Goal: Task Accomplishment & Management: Complete application form

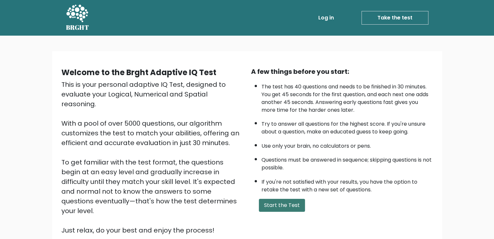
click at [278, 203] on button "Start the Test" at bounding box center [282, 205] width 46 height 13
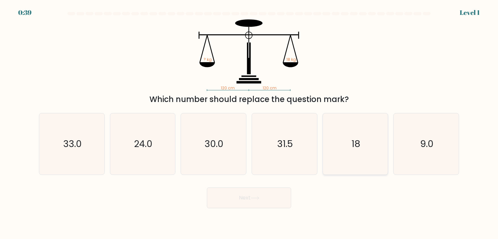
click at [361, 140] on icon "18" at bounding box center [355, 144] width 61 height 61
click at [250, 123] on input "e. 18" at bounding box center [249, 121] width 0 height 3
radio input "true"
click at [256, 204] on button "Next" at bounding box center [249, 198] width 84 height 21
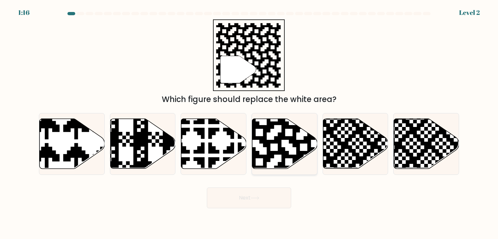
click at [276, 149] on icon at bounding box center [284, 144] width 65 height 50
click at [250, 123] on input "d." at bounding box center [249, 121] width 0 height 3
radio input "true"
click at [247, 199] on button "Next" at bounding box center [249, 198] width 84 height 21
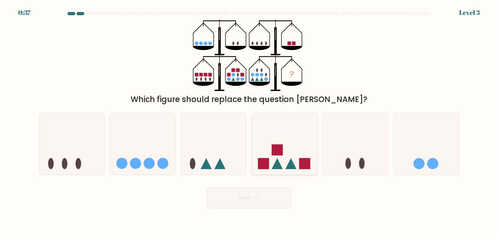
click at [270, 148] on icon at bounding box center [284, 144] width 65 height 54
click at [250, 123] on input "d." at bounding box center [249, 121] width 0 height 3
radio input "true"
click at [252, 196] on button "Next" at bounding box center [249, 198] width 84 height 21
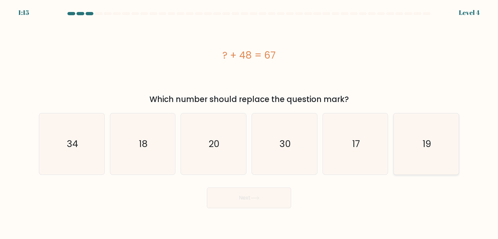
click at [417, 141] on icon "19" at bounding box center [426, 144] width 61 height 61
click at [250, 123] on input "f. 19" at bounding box center [249, 121] width 0 height 3
radio input "true"
click at [270, 201] on button "Next" at bounding box center [249, 198] width 84 height 21
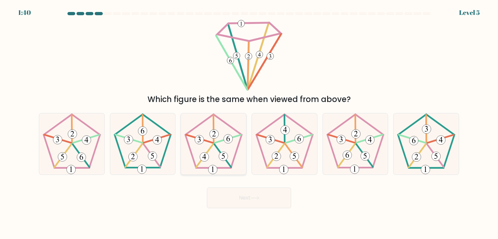
click at [220, 154] on icon at bounding box center [213, 144] width 61 height 61
click at [249, 123] on input "c." at bounding box center [249, 121] width 0 height 3
radio input "true"
click at [231, 192] on button "Next" at bounding box center [249, 198] width 84 height 21
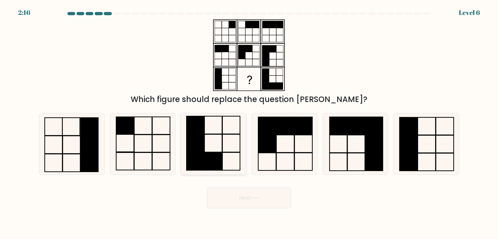
click at [217, 157] on rect at bounding box center [214, 162] width 18 height 18
click at [249, 123] on input "c." at bounding box center [249, 121] width 0 height 3
radio input "true"
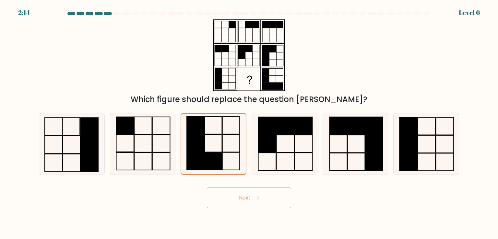
click at [239, 202] on button "Next" at bounding box center [249, 198] width 84 height 21
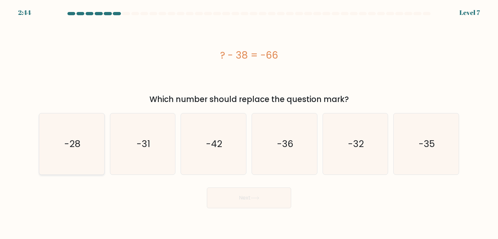
click at [85, 133] on icon "-28" at bounding box center [71, 144] width 61 height 61
click at [249, 123] on input "a. -28" at bounding box center [249, 121] width 0 height 3
radio input "true"
click at [242, 196] on button "Next" at bounding box center [249, 198] width 84 height 21
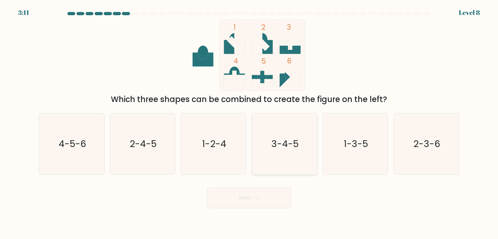
click at [279, 145] on text "3-4-5" at bounding box center [285, 144] width 27 height 13
click at [250, 123] on input "d. 3-4-5" at bounding box center [249, 121] width 0 height 3
radio input "true"
click at [256, 195] on button "Next" at bounding box center [249, 198] width 84 height 21
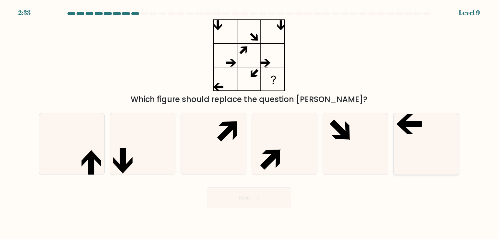
click at [430, 139] on icon at bounding box center [426, 144] width 61 height 61
click at [250, 123] on input "f." at bounding box center [249, 121] width 0 height 3
radio input "true"
click at [136, 146] on icon at bounding box center [142, 144] width 61 height 61
click at [249, 123] on input "b." at bounding box center [249, 121] width 0 height 3
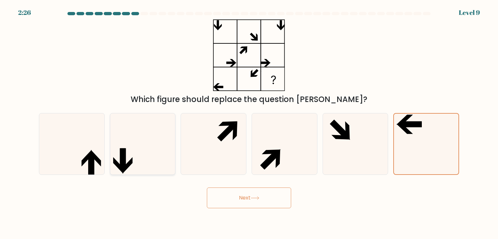
radio input "true"
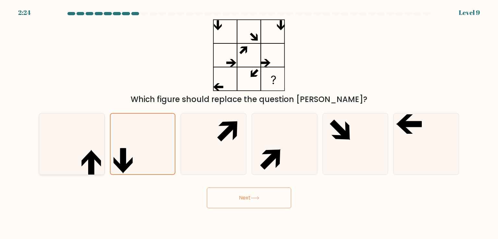
click at [88, 156] on icon at bounding box center [91, 165] width 6 height 22
click at [249, 123] on input "a." at bounding box center [249, 121] width 0 height 3
radio input "true"
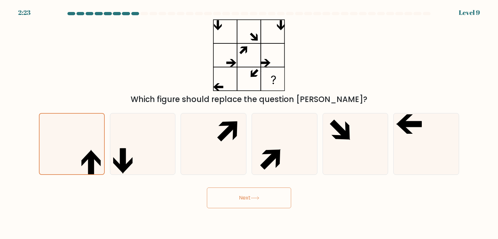
click at [249, 202] on button "Next" at bounding box center [249, 198] width 84 height 21
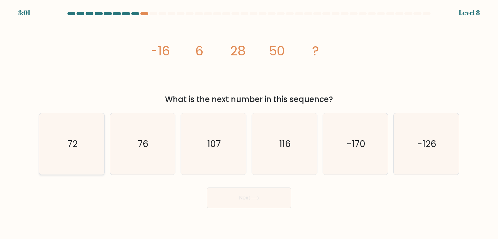
click at [52, 147] on icon "72" at bounding box center [71, 144] width 61 height 61
click at [249, 123] on input "a. 72" at bounding box center [249, 121] width 0 height 3
radio input "true"
click at [251, 199] on button "Next" at bounding box center [249, 198] width 84 height 21
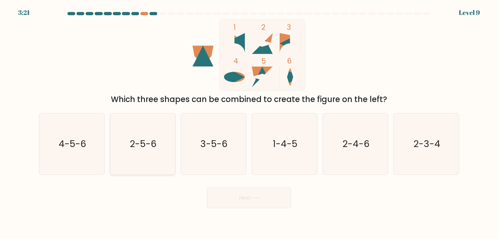
click at [137, 147] on text "2-5-6" at bounding box center [143, 144] width 27 height 13
click at [249, 123] on input "b. 2-5-6" at bounding box center [249, 121] width 0 height 3
radio input "true"
click at [243, 197] on button "Next" at bounding box center [249, 198] width 84 height 21
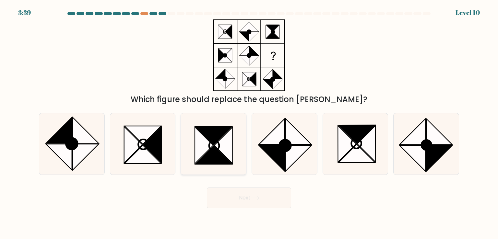
click at [214, 143] on icon at bounding box center [214, 136] width 37 height 18
click at [249, 123] on input "c." at bounding box center [249, 121] width 0 height 3
radio input "true"
click at [246, 198] on button "Next" at bounding box center [249, 198] width 84 height 21
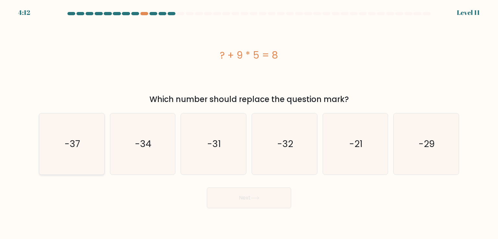
click at [53, 141] on icon "-37" at bounding box center [71, 144] width 61 height 61
click at [249, 123] on input "a. -37" at bounding box center [249, 121] width 0 height 3
radio input "true"
click at [265, 196] on button "Next" at bounding box center [249, 198] width 84 height 21
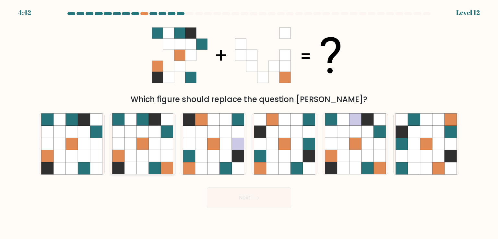
click at [162, 158] on icon at bounding box center [167, 156] width 12 height 12
click at [249, 123] on input "b." at bounding box center [249, 121] width 0 height 3
radio input "true"
click at [245, 199] on button "Next" at bounding box center [249, 198] width 84 height 21
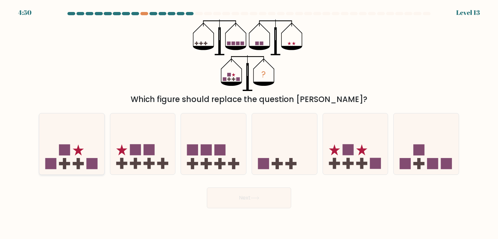
click at [73, 153] on icon at bounding box center [71, 144] width 65 height 54
click at [249, 123] on input "a." at bounding box center [249, 121] width 0 height 3
radio input "true"
click at [230, 193] on button "Next" at bounding box center [249, 198] width 84 height 21
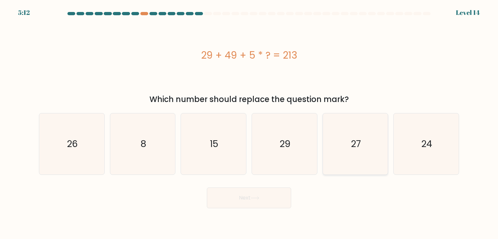
click at [365, 131] on icon "27" at bounding box center [355, 144] width 61 height 61
click at [250, 123] on input "e. 27" at bounding box center [249, 121] width 0 height 3
radio input "true"
click at [234, 201] on button "Next" at bounding box center [249, 198] width 84 height 21
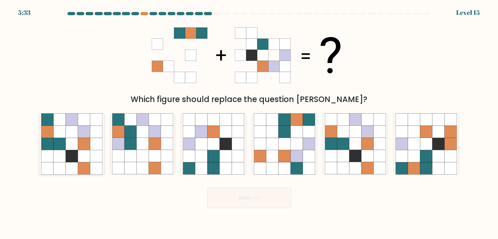
click at [64, 142] on icon at bounding box center [60, 144] width 12 height 12
click at [249, 123] on input "a." at bounding box center [249, 121] width 0 height 3
radio input "true"
click at [270, 202] on button "Next" at bounding box center [249, 198] width 84 height 21
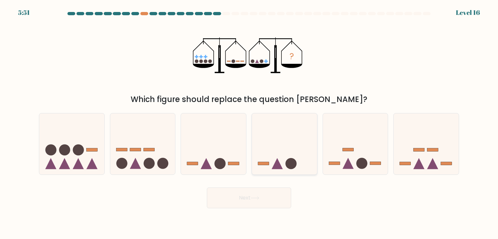
click at [286, 149] on icon at bounding box center [284, 144] width 65 height 54
click at [250, 123] on input "d." at bounding box center [249, 121] width 0 height 3
radio input "true"
click at [261, 196] on button "Next" at bounding box center [249, 198] width 84 height 21
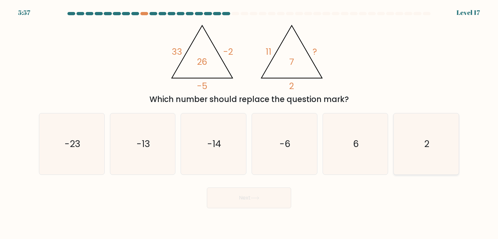
click at [413, 145] on icon "2" at bounding box center [426, 144] width 61 height 61
click at [250, 123] on input "f. 2" at bounding box center [249, 121] width 0 height 3
radio input "true"
click at [271, 196] on button "Next" at bounding box center [249, 198] width 84 height 21
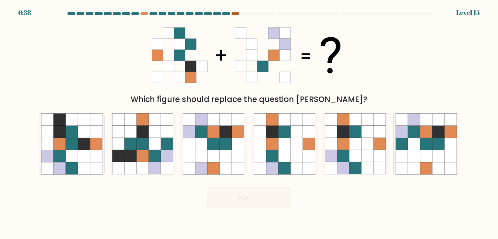
click at [235, 13] on div at bounding box center [236, 13] width 8 height 3
click at [437, 140] on icon at bounding box center [439, 144] width 12 height 12
click at [250, 123] on input "f." at bounding box center [249, 121] width 0 height 3
radio input "true"
click at [242, 199] on button "Next" at bounding box center [249, 198] width 84 height 21
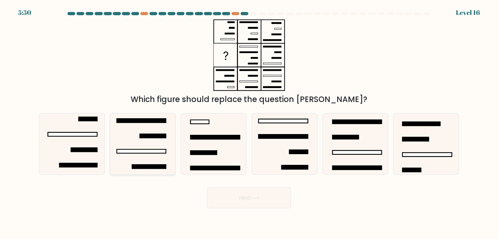
click at [136, 136] on icon at bounding box center [142, 144] width 61 height 61
click at [249, 123] on input "b." at bounding box center [249, 121] width 0 height 3
radio input "true"
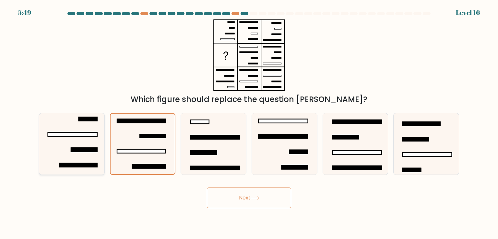
click at [89, 144] on icon at bounding box center [71, 144] width 61 height 61
click at [249, 123] on input "a." at bounding box center [249, 121] width 0 height 3
radio input "true"
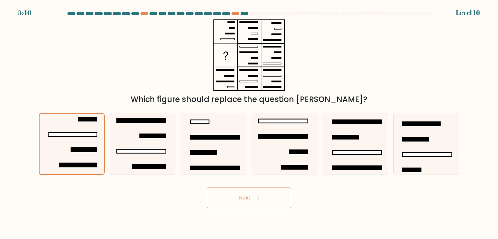
click at [258, 199] on icon at bounding box center [255, 199] width 9 height 4
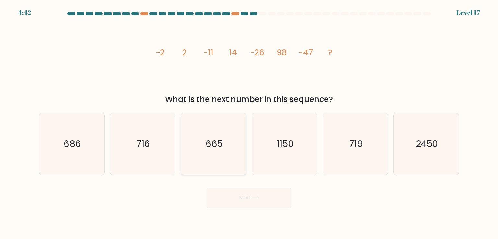
click at [225, 147] on icon "665" at bounding box center [213, 144] width 61 height 61
click at [249, 123] on input "c. 665" at bounding box center [249, 121] width 0 height 3
radio input "true"
click at [243, 195] on button "Next" at bounding box center [249, 198] width 84 height 21
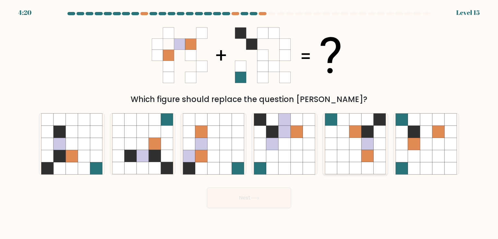
click at [349, 143] on icon at bounding box center [343, 144] width 12 height 12
click at [250, 123] on input "e." at bounding box center [249, 121] width 0 height 3
radio input "true"
click at [245, 199] on button "Next" at bounding box center [249, 198] width 84 height 21
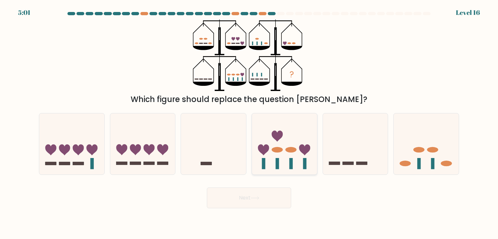
click at [275, 151] on ellipse at bounding box center [277, 150] width 11 height 6
click at [250, 123] on input "d." at bounding box center [249, 121] width 0 height 3
radio input "true"
click at [253, 189] on button "Next" at bounding box center [249, 198] width 84 height 21
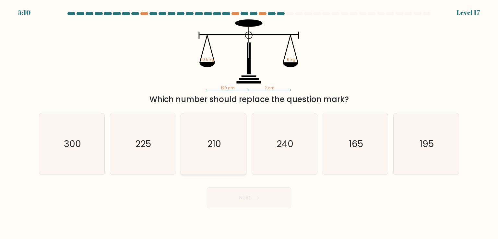
click at [210, 155] on icon "210" at bounding box center [213, 144] width 61 height 61
click at [249, 123] on input "c. 210" at bounding box center [249, 121] width 0 height 3
radio input "true"
click at [227, 194] on button "Next" at bounding box center [249, 198] width 84 height 21
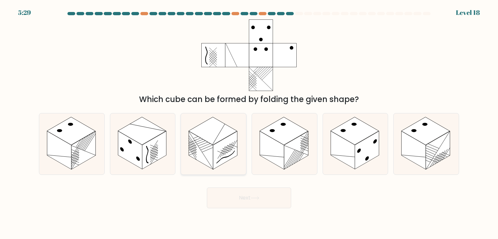
click at [221, 145] on rect at bounding box center [225, 150] width 24 height 38
click at [249, 123] on input "c." at bounding box center [249, 121] width 0 height 3
radio input "true"
click at [239, 203] on button "Next" at bounding box center [249, 198] width 84 height 21
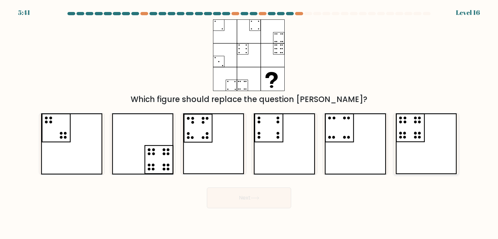
click at [419, 131] on icon at bounding box center [427, 144] width 62 height 61
click at [250, 123] on input "f." at bounding box center [249, 121] width 0 height 3
radio input "true"
click at [167, 160] on icon at bounding box center [143, 144] width 62 height 61
click at [249, 123] on input "b." at bounding box center [249, 121] width 0 height 3
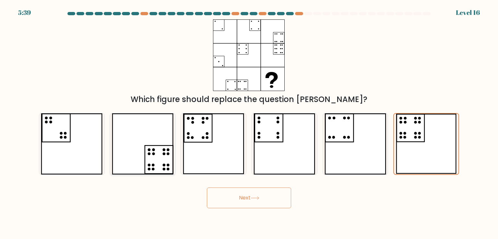
radio input "true"
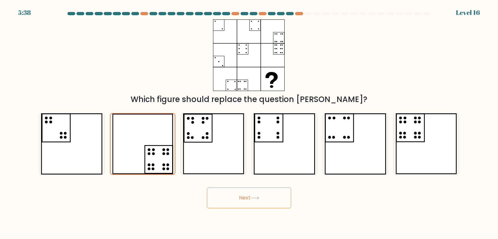
click at [251, 196] on button "Next" at bounding box center [249, 198] width 84 height 21
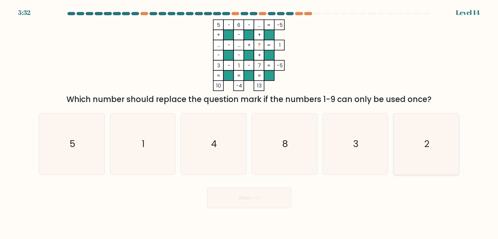
click at [412, 138] on icon "2" at bounding box center [426, 144] width 61 height 61
click at [250, 123] on input "f. 2" at bounding box center [249, 121] width 0 height 3
radio input "true"
click at [247, 199] on button "Next" at bounding box center [249, 198] width 84 height 21
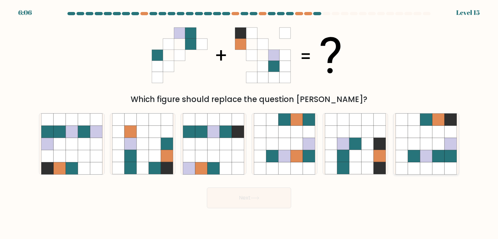
click at [417, 131] on icon at bounding box center [414, 132] width 12 height 12
click at [250, 123] on input "f." at bounding box center [249, 121] width 0 height 3
radio input "true"
click at [263, 199] on button "Next" at bounding box center [249, 198] width 84 height 21
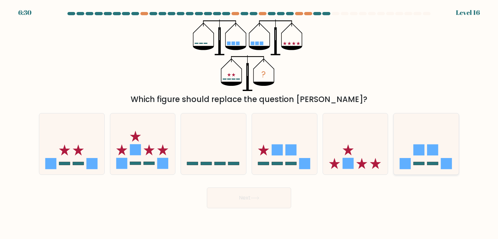
click at [409, 155] on icon at bounding box center [426, 144] width 65 height 54
click at [250, 123] on input "f." at bounding box center [249, 121] width 0 height 3
radio input "true"
click at [248, 195] on button "Next" at bounding box center [249, 198] width 84 height 21
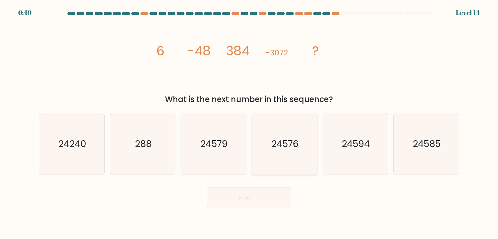
click at [276, 144] on text "24576" at bounding box center [285, 144] width 27 height 13
click at [250, 123] on input "d. 24576" at bounding box center [249, 121] width 0 height 3
radio input "true"
click at [250, 198] on button "Next" at bounding box center [249, 198] width 84 height 21
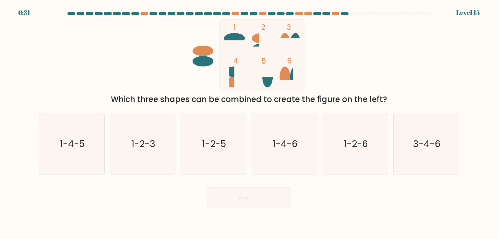
click at [285, 35] on ellipse at bounding box center [285, 43] width 10 height 21
click at [438, 149] on text "3-4-6" at bounding box center [427, 144] width 28 height 13
click at [250, 123] on input "f. 3-4-6" at bounding box center [249, 121] width 0 height 3
radio input "true"
click at [266, 194] on button "Next" at bounding box center [249, 198] width 84 height 21
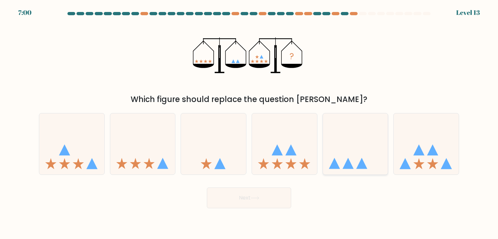
click at [358, 143] on icon at bounding box center [355, 144] width 65 height 54
click at [250, 123] on input "e." at bounding box center [249, 121] width 0 height 3
radio input "true"
click at [263, 196] on button "Next" at bounding box center [249, 198] width 84 height 21
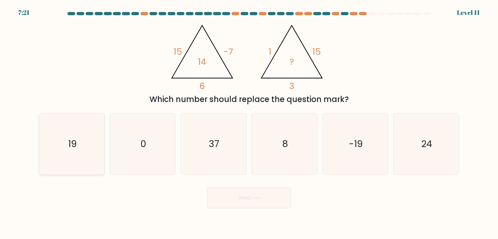
click at [67, 146] on icon "19" at bounding box center [71, 144] width 61 height 61
click at [249, 123] on input "a. 19" at bounding box center [249, 121] width 0 height 3
radio input "true"
click at [232, 198] on button "Next" at bounding box center [249, 198] width 84 height 21
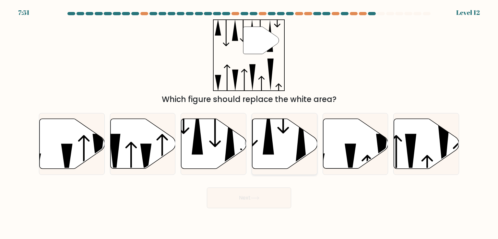
click at [274, 138] on icon at bounding box center [284, 144] width 65 height 50
click at [250, 123] on input "d." at bounding box center [249, 121] width 0 height 3
radio input "true"
click at [249, 196] on button "Next" at bounding box center [249, 198] width 84 height 21
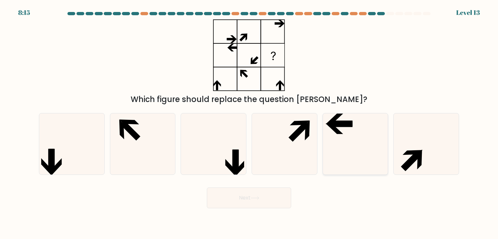
click at [337, 125] on icon at bounding box center [341, 125] width 23 height 6
click at [250, 123] on input "e." at bounding box center [249, 121] width 0 height 3
radio input "true"
click at [238, 202] on button "Next" at bounding box center [249, 198] width 84 height 21
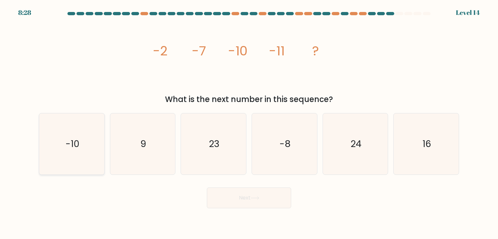
click at [66, 148] on text "-10" at bounding box center [73, 144] width 14 height 13
click at [249, 123] on input "a. -10" at bounding box center [249, 121] width 0 height 3
radio input "true"
click at [233, 202] on button "Next" at bounding box center [249, 198] width 84 height 21
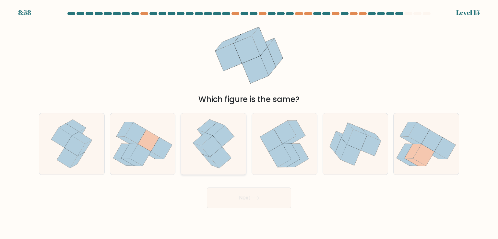
click at [211, 149] on icon at bounding box center [211, 146] width 21 height 21
click at [249, 123] on input "c." at bounding box center [249, 121] width 0 height 3
radio input "true"
click at [231, 196] on button "Next" at bounding box center [249, 198] width 84 height 21
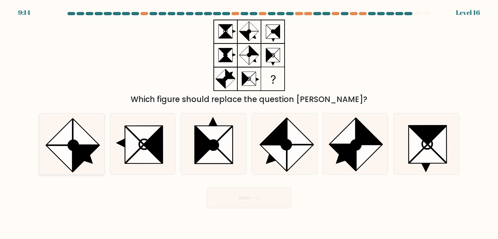
click at [86, 143] on icon at bounding box center [86, 132] width 26 height 26
click at [249, 123] on input "a." at bounding box center [249, 121] width 0 height 3
radio input "true"
click at [239, 200] on button "Next" at bounding box center [249, 198] width 84 height 21
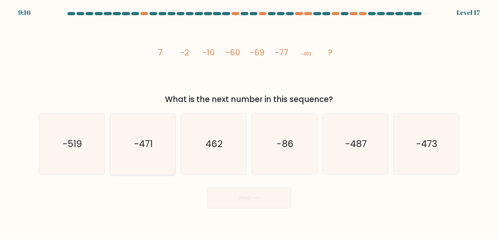
click at [159, 146] on icon "-471" at bounding box center [142, 144] width 61 height 61
click at [249, 123] on input "b. -471" at bounding box center [249, 121] width 0 height 3
radio input "true"
click at [239, 199] on button "Next" at bounding box center [249, 198] width 84 height 21
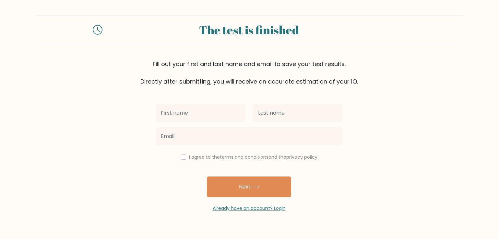
click at [177, 114] on input "text" at bounding box center [201, 113] width 90 height 18
type input "m"
type input "Mirjana"
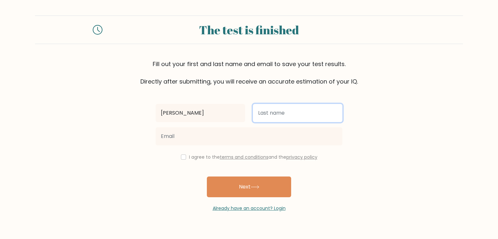
click at [265, 111] on input "text" at bounding box center [298, 113] width 90 height 18
type input "Kačarević"
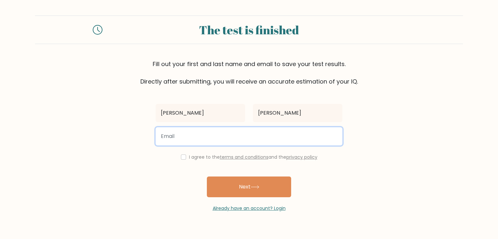
click at [210, 134] on input "email" at bounding box center [249, 137] width 187 height 18
type input "sluzbenik@gradbijeljina.org"
drag, startPoint x: 241, startPoint y: 138, endPoint x: 14, endPoint y: 143, distance: 227.2
click at [14, 143] on form "The test is finished Fill out your first and last name and email to save your t…" at bounding box center [249, 114] width 498 height 197
type input "kacarevic.mirjana00@gmail.com"
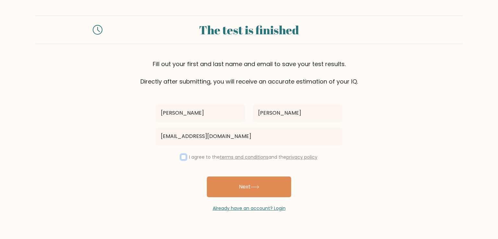
click at [182, 157] on input "checkbox" at bounding box center [183, 157] width 5 height 5
checkbox input "true"
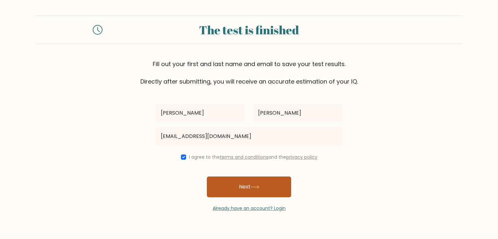
click at [254, 187] on icon at bounding box center [255, 187] width 8 height 3
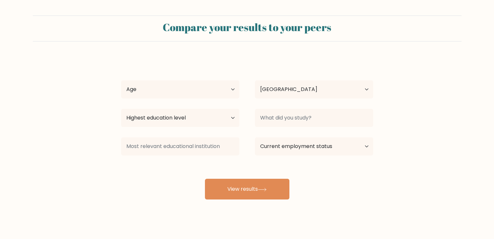
select select "BA"
click at [222, 89] on select "Age Under 18 years old 18-24 years old 25-34 years old 35-44 years old 45-54 ye…" at bounding box center [180, 89] width 118 height 18
select select "25_34"
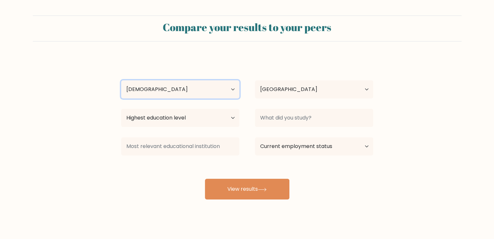
click at [121, 80] on select "Age Under 18 years old 18-24 years old 25-34 years old 35-44 years old 45-54 ye…" at bounding box center [180, 89] width 118 height 18
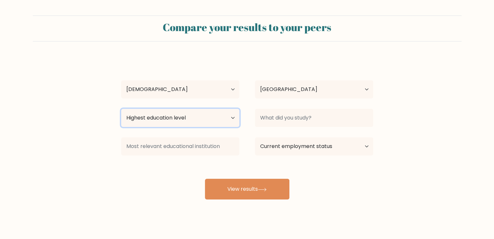
click at [181, 117] on select "Highest education level No schooling Primary Lower Secondary Upper Secondary Oc…" at bounding box center [180, 118] width 118 height 18
select select "masters_degree"
click at [121, 109] on select "Highest education level No schooling Primary Lower Secondary Upper Secondary Oc…" at bounding box center [180, 118] width 118 height 18
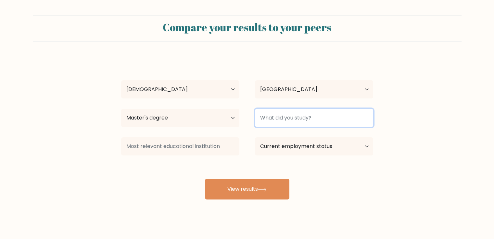
click at [289, 121] on input at bounding box center [314, 118] width 118 height 18
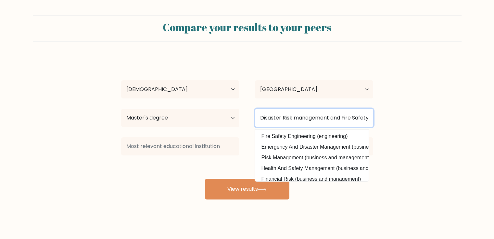
scroll to position [0, 2]
type input "Disaster Risk management and Fire Safety"
click at [205, 179] on button "View results" at bounding box center [247, 189] width 84 height 21
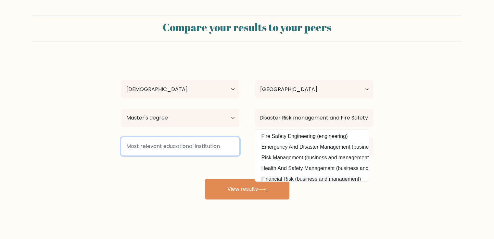
scroll to position [0, 0]
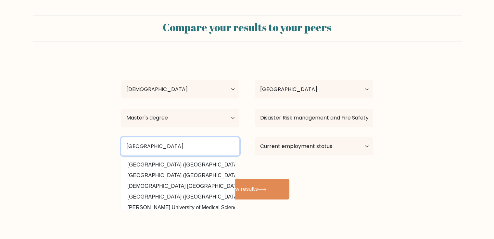
type input "University of Novi Sad"
click at [205, 179] on button "View results" at bounding box center [247, 189] width 84 height 21
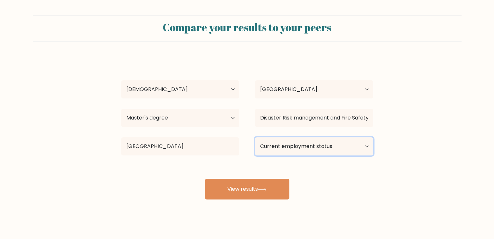
click at [304, 146] on select "Current employment status Employed Student Retired Other / prefer not to answer" at bounding box center [314, 147] width 118 height 18
select select "employed"
click at [255, 138] on select "Current employment status Employed Student Retired Other / prefer not to answer" at bounding box center [314, 147] width 118 height 18
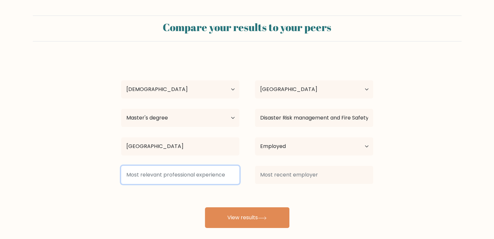
click at [161, 176] on input at bounding box center [180, 175] width 118 height 18
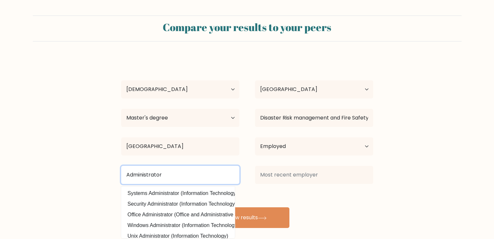
type input "Administrator"
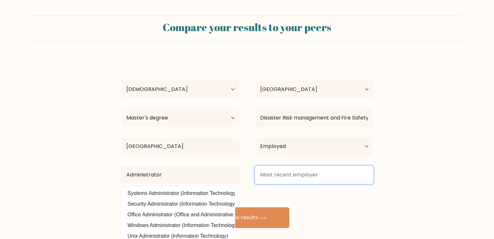
click at [288, 175] on input at bounding box center [314, 175] width 118 height 18
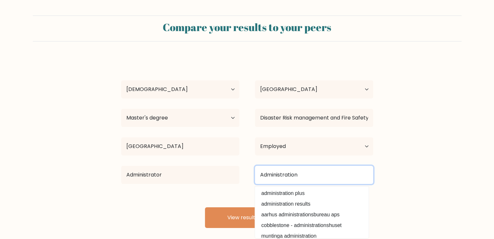
type input "Administration"
click at [205, 208] on button "View results" at bounding box center [247, 218] width 84 height 21
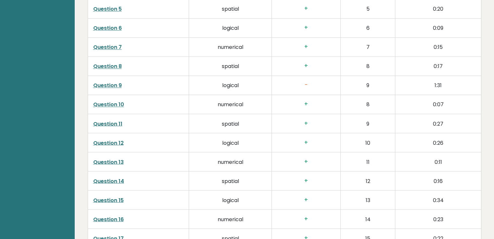
scroll to position [1136, 0]
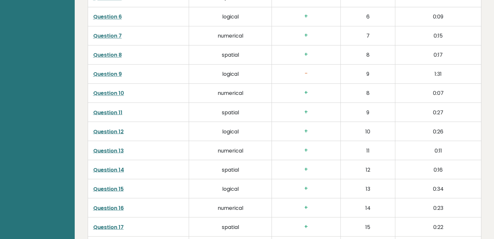
click at [106, 72] on link "Question 9" at bounding box center [107, 73] width 29 height 7
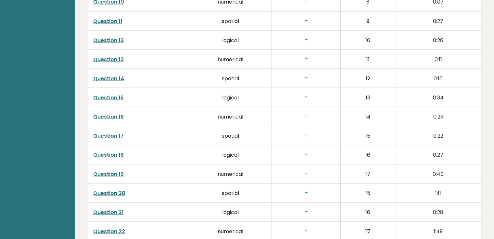
scroll to position [1266, 0]
click at [103, 133] on link "Question 19" at bounding box center [108, 135] width 31 height 7
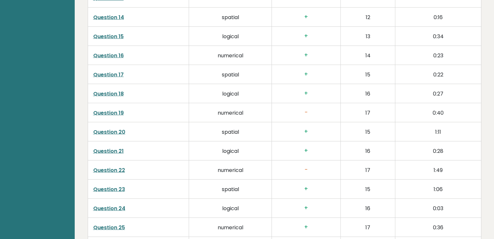
scroll to position [1298, 0]
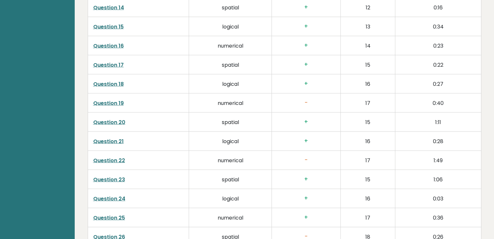
click at [115, 157] on link "Question 22" at bounding box center [109, 160] width 32 height 7
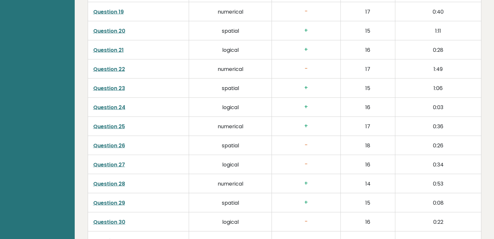
scroll to position [1395, 0]
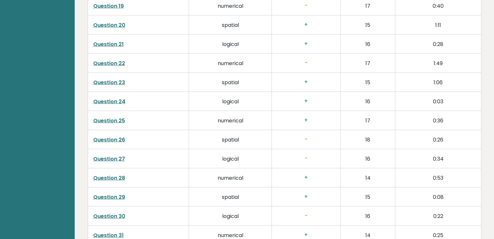
click at [105, 137] on link "Question 26" at bounding box center [109, 139] width 32 height 7
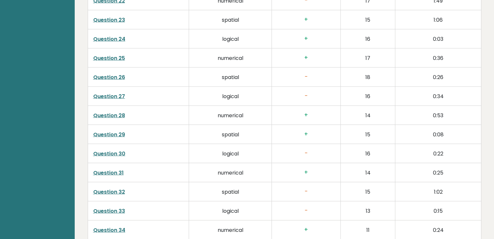
scroll to position [1460, 0]
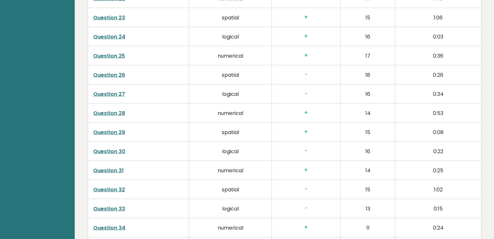
click at [99, 148] on link "Question 30" at bounding box center [109, 151] width 32 height 7
click at [116, 208] on link "Question 33" at bounding box center [109, 208] width 32 height 7
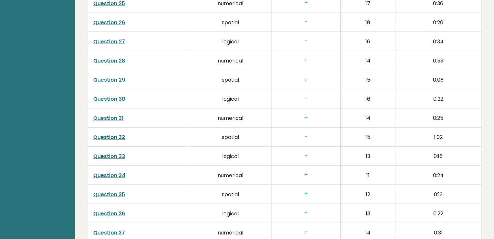
scroll to position [1493, 0]
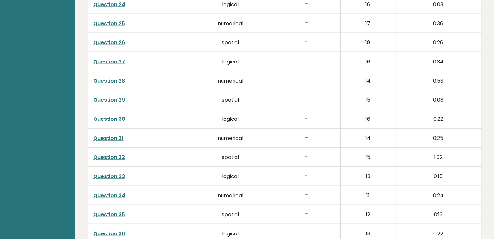
click at [107, 58] on link "Question 27" at bounding box center [109, 61] width 32 height 7
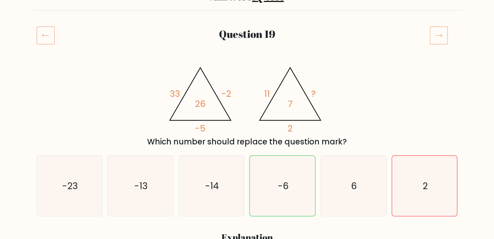
scroll to position [65, 0]
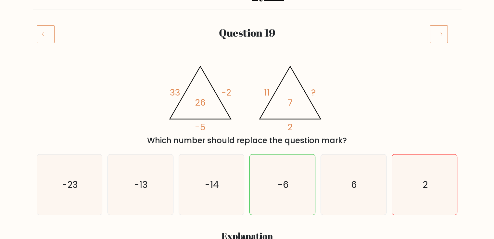
click at [50, 35] on icon at bounding box center [46, 34] width 18 height 18
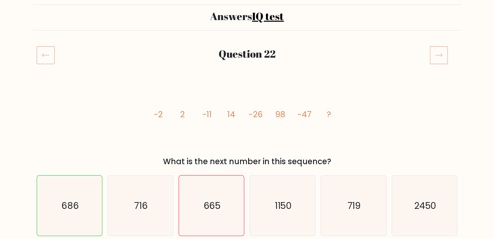
scroll to position [97, 0]
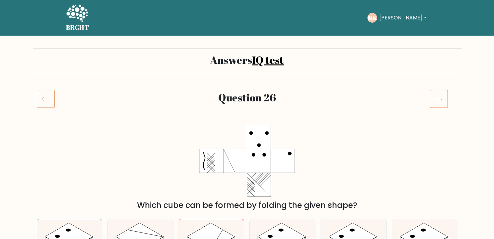
scroll to position [97, 0]
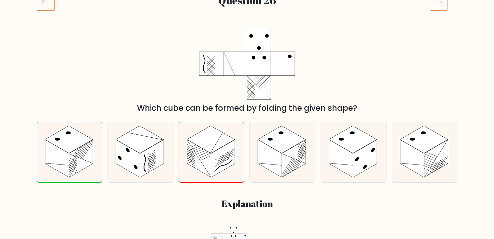
click at [44, 3] on icon at bounding box center [46, 2] width 18 height 18
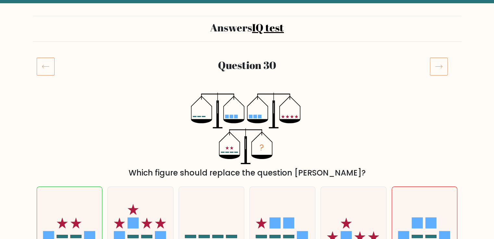
scroll to position [32, 0]
click at [47, 65] on icon at bounding box center [46, 66] width 18 height 18
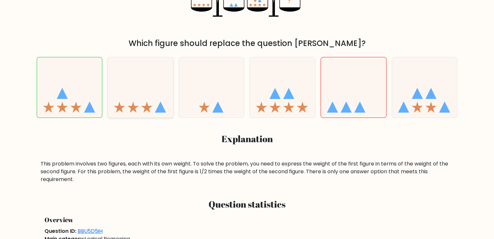
scroll to position [130, 0]
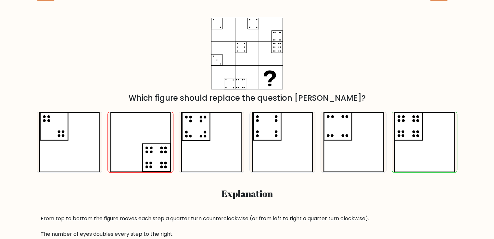
scroll to position [97, 0]
